Goal: Find specific page/section: Find specific page/section

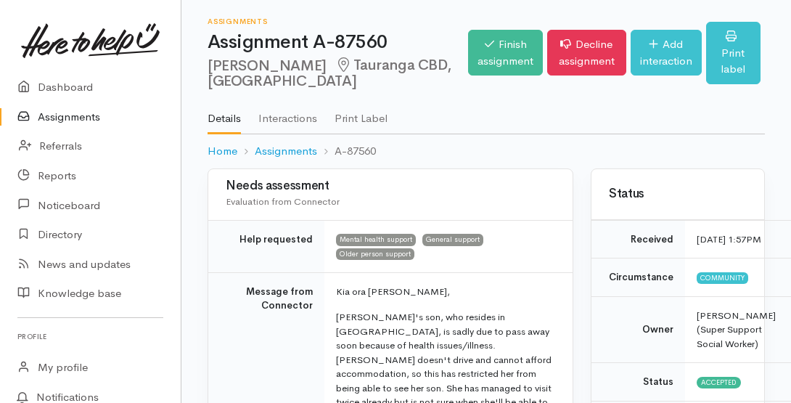
scroll to position [1278, 0]
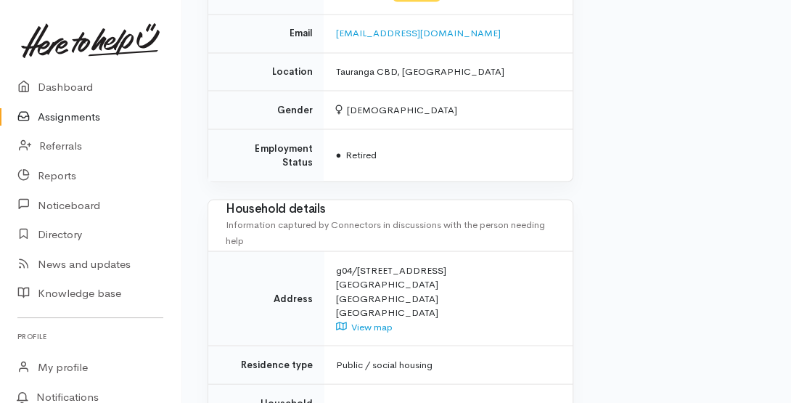
click at [67, 110] on link "Assignments" at bounding box center [90, 117] width 181 height 30
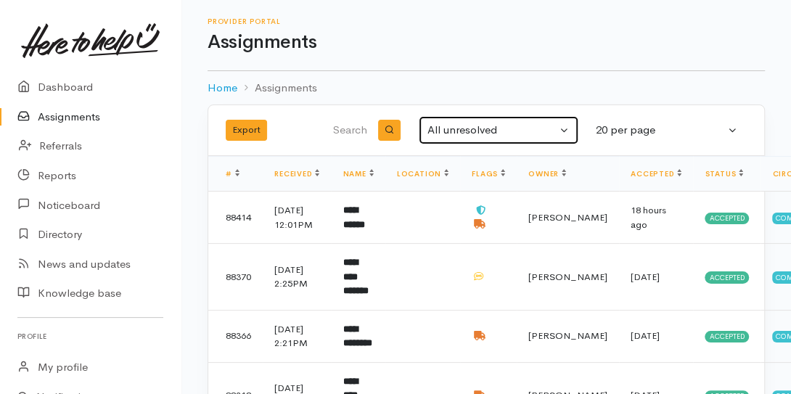
click at [489, 144] on button "All unresolved" at bounding box center [499, 130] width 160 height 28
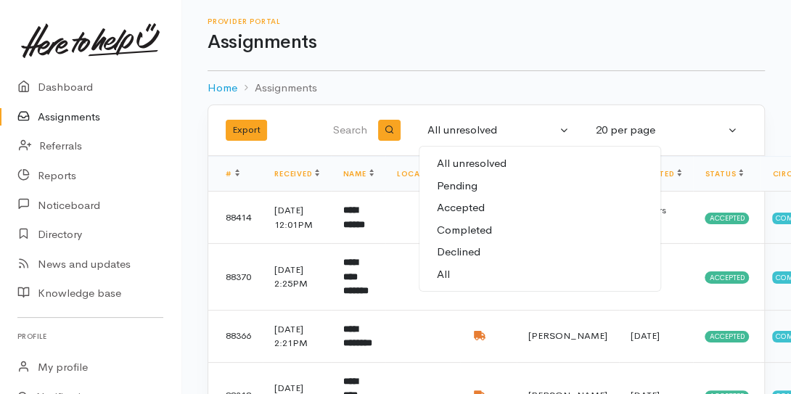
click at [446, 269] on span "All" at bounding box center [443, 274] width 13 height 17
select select "All"
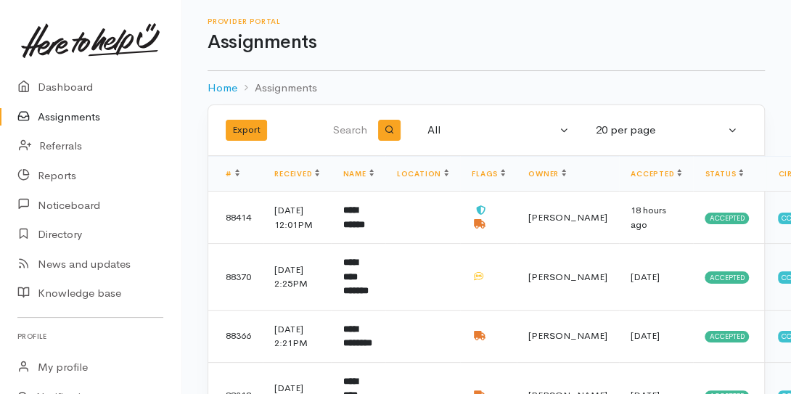
click at [331, 129] on input "search" at bounding box center [346, 130] width 48 height 35
type input "kaye"
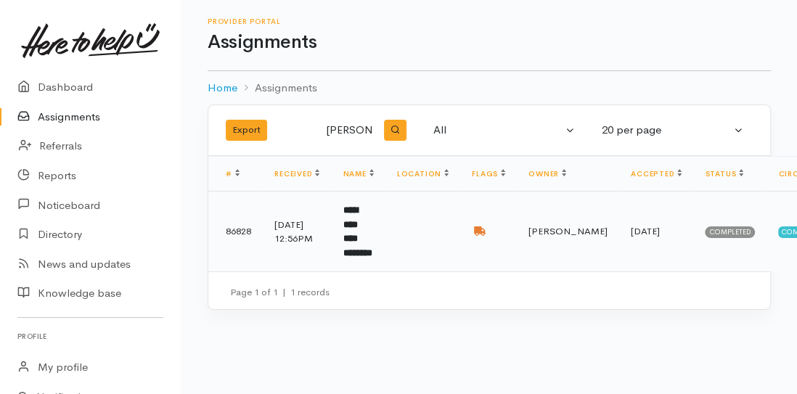
click at [361, 231] on b "**********" at bounding box center [357, 231] width 29 height 52
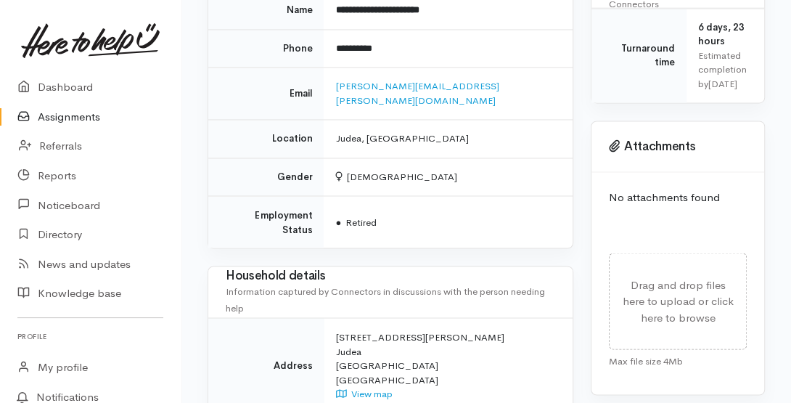
scroll to position [1275, 0]
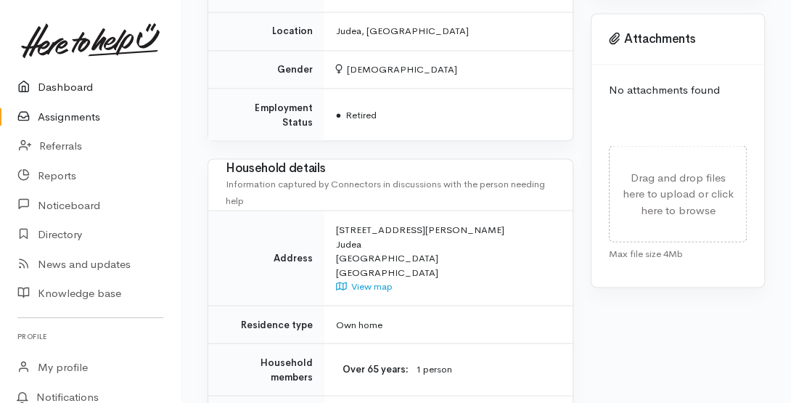
click at [70, 86] on link "Dashboard" at bounding box center [90, 88] width 181 height 30
